Goal: Information Seeking & Learning: Learn about a topic

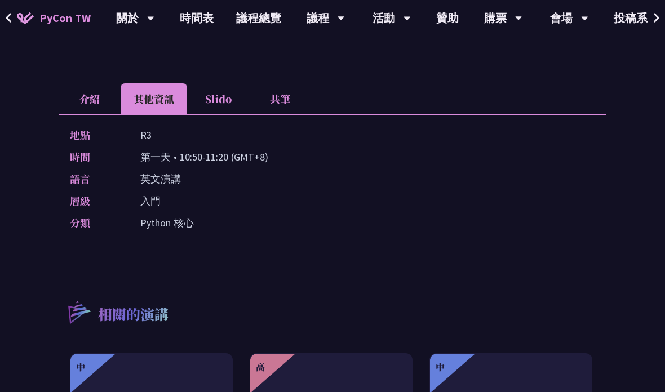
click at [86, 99] on li "介紹" at bounding box center [90, 98] width 62 height 31
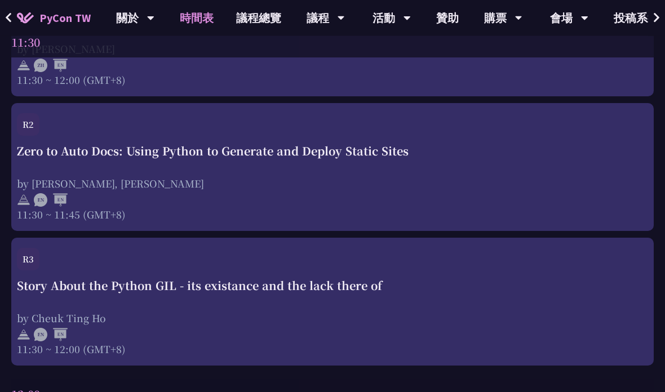
scroll to position [1977, 0]
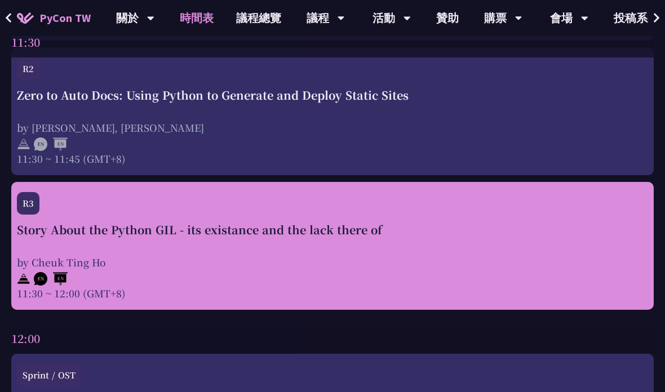
click at [522, 261] on div "by Cheuk Ting Ho" at bounding box center [332, 262] width 631 height 14
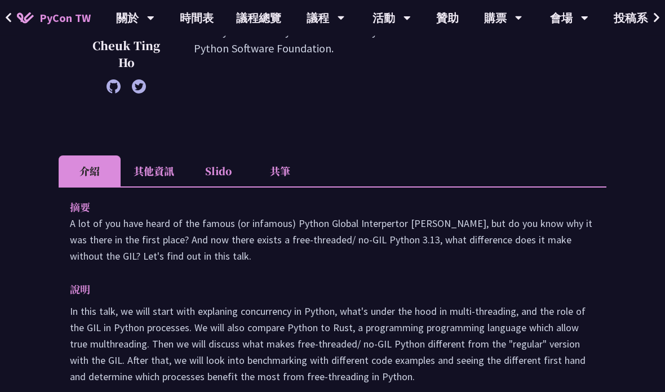
scroll to position [268, 0]
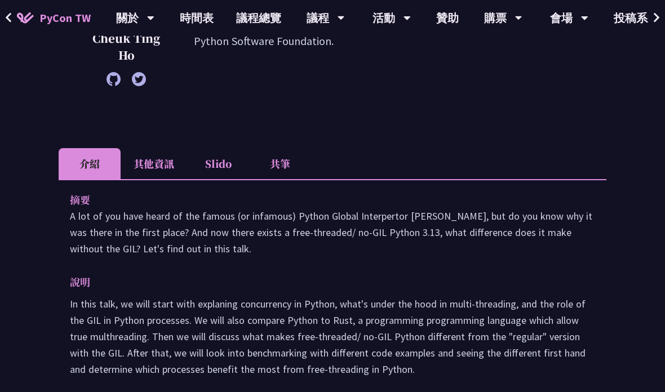
click at [150, 166] on li "其他資訊" at bounding box center [154, 164] width 67 height 31
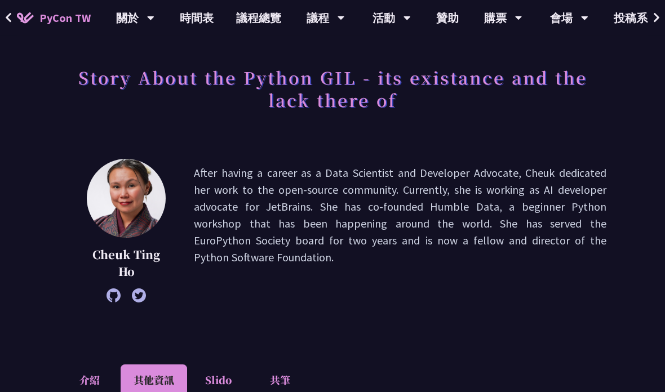
scroll to position [0, 0]
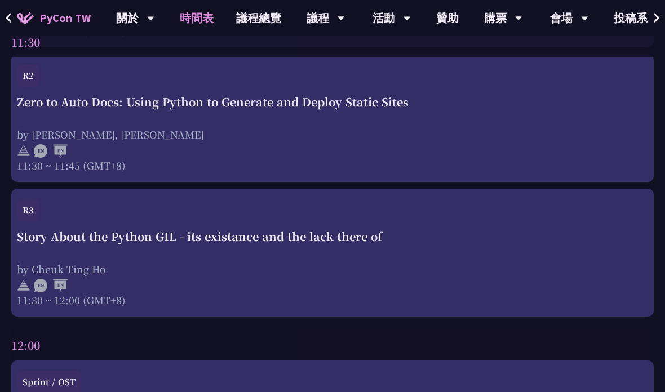
scroll to position [1973, 0]
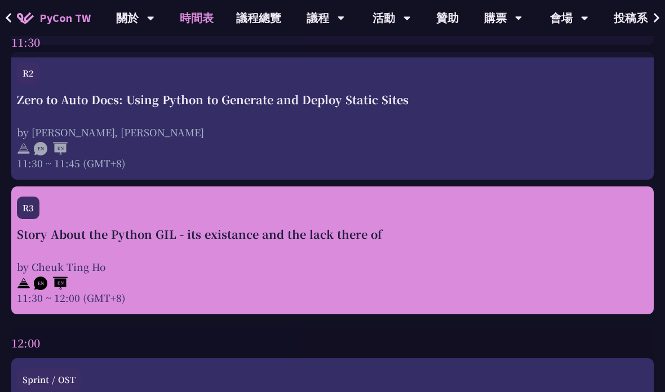
click at [336, 260] on div "Story About the Python GIL - its existance and the lack there of by Cheuk Ting …" at bounding box center [332, 265] width 631 height 79
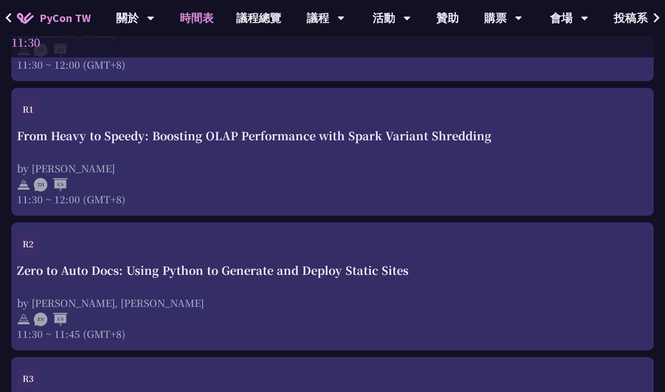
scroll to position [1803, 0]
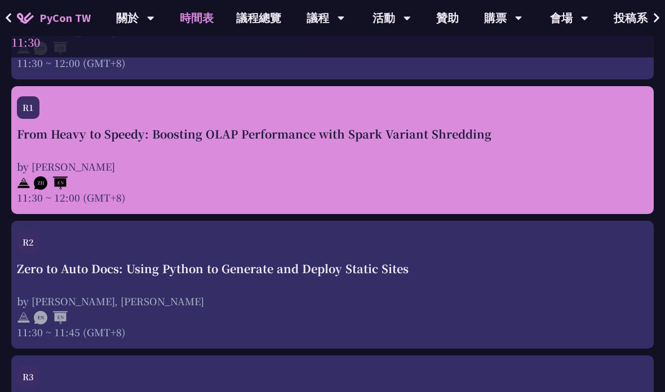
click at [449, 163] on div "by [PERSON_NAME]" at bounding box center [332, 166] width 631 height 14
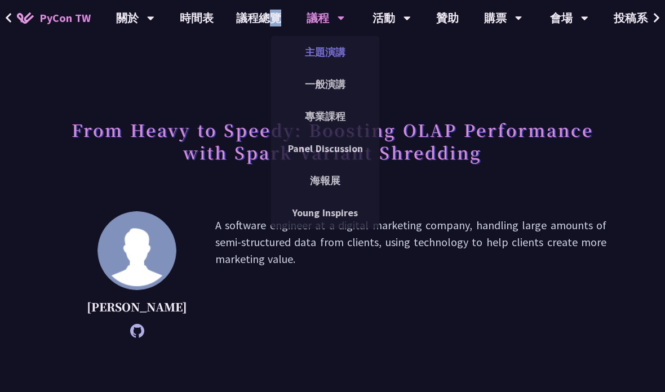
click at [340, 53] on link "主題演講" at bounding box center [325, 52] width 108 height 26
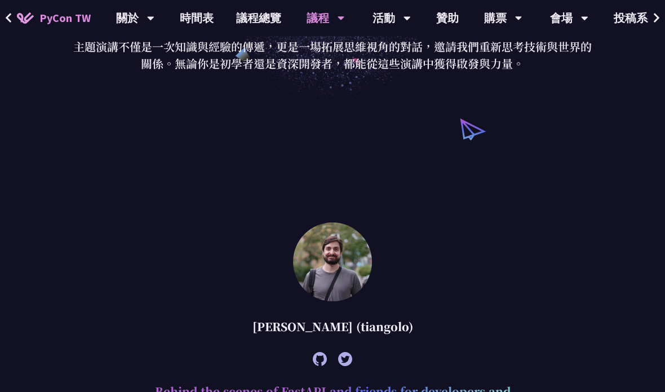
scroll to position [156, 0]
